Goal: Task Accomplishment & Management: Manage account settings

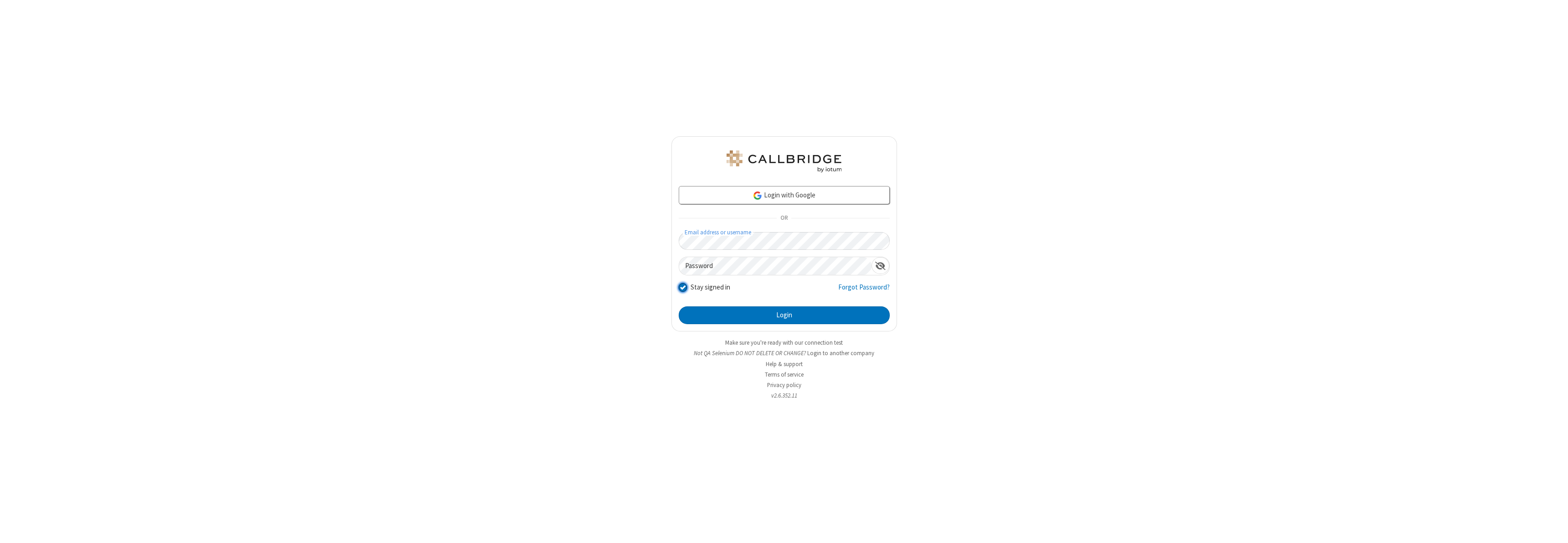
click at [682, 287] on input "Stay signed in" at bounding box center [683, 287] width 9 height 9
checkbox input "false"
click at [784, 315] on button "Login" at bounding box center [783, 315] width 211 height 18
click at [682, 287] on input "Stay signed in" at bounding box center [683, 287] width 9 height 9
checkbox input "false"
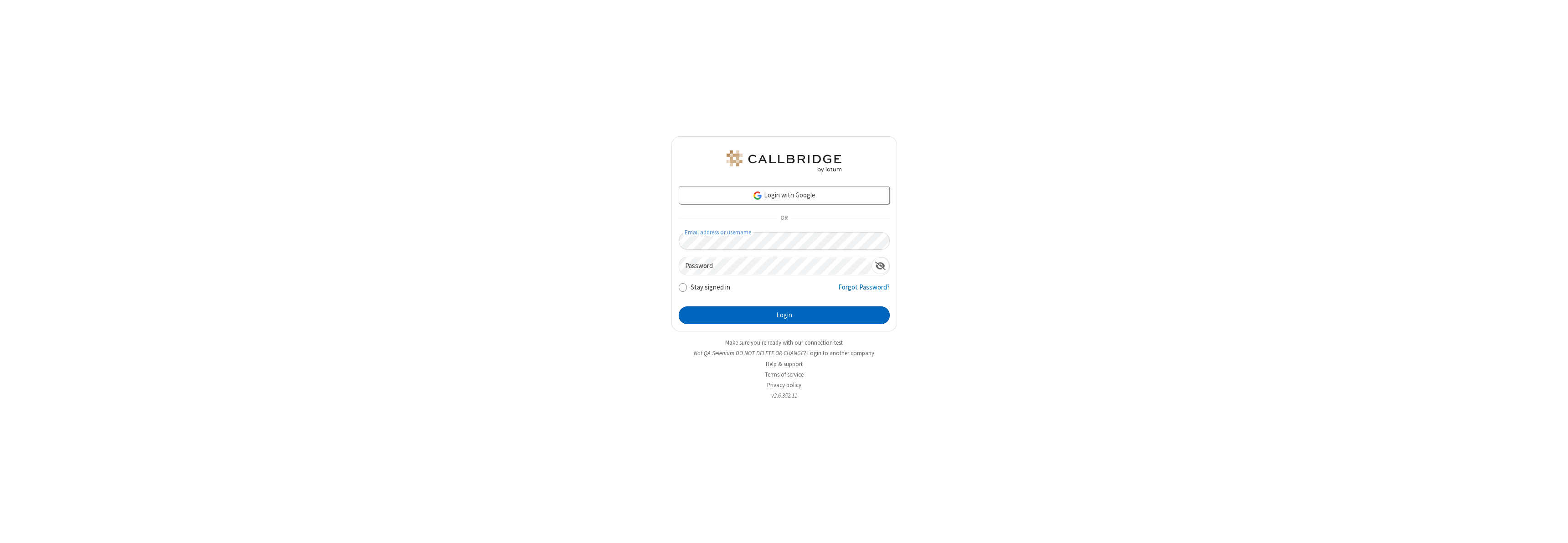
click at [784, 315] on button "Login" at bounding box center [783, 315] width 211 height 18
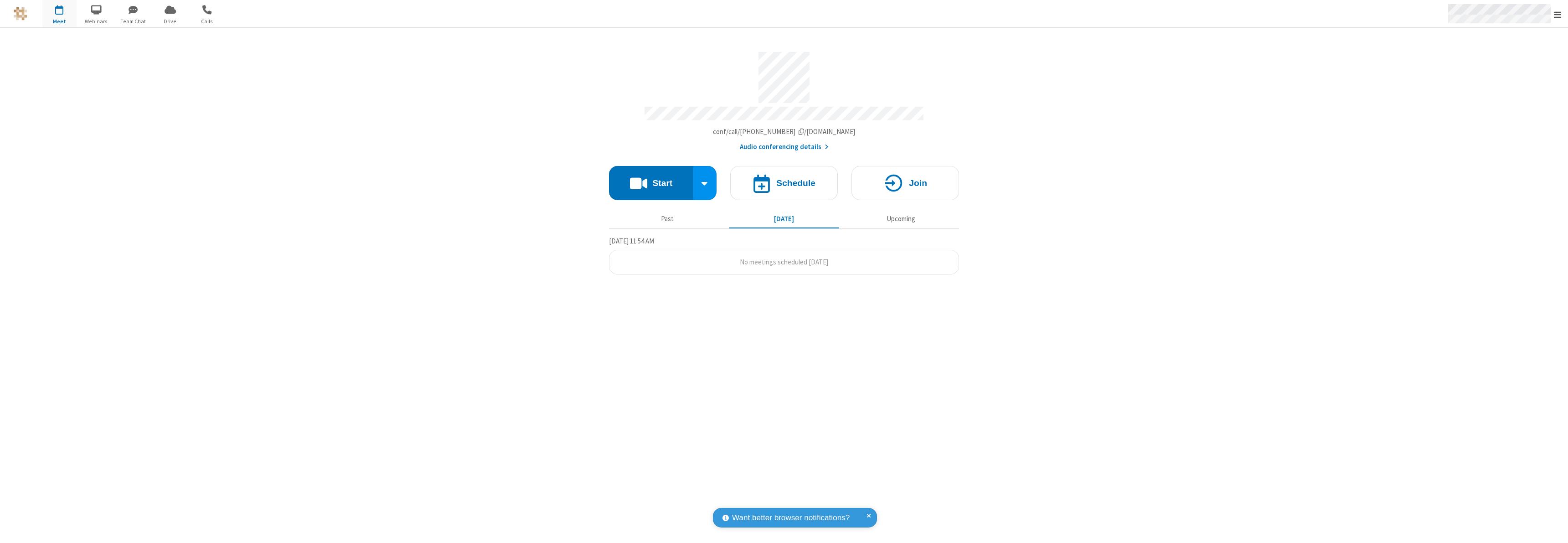
click at [1557, 14] on span "Open menu" at bounding box center [1557, 14] width 8 height 9
